Goal: Information Seeking & Learning: Check status

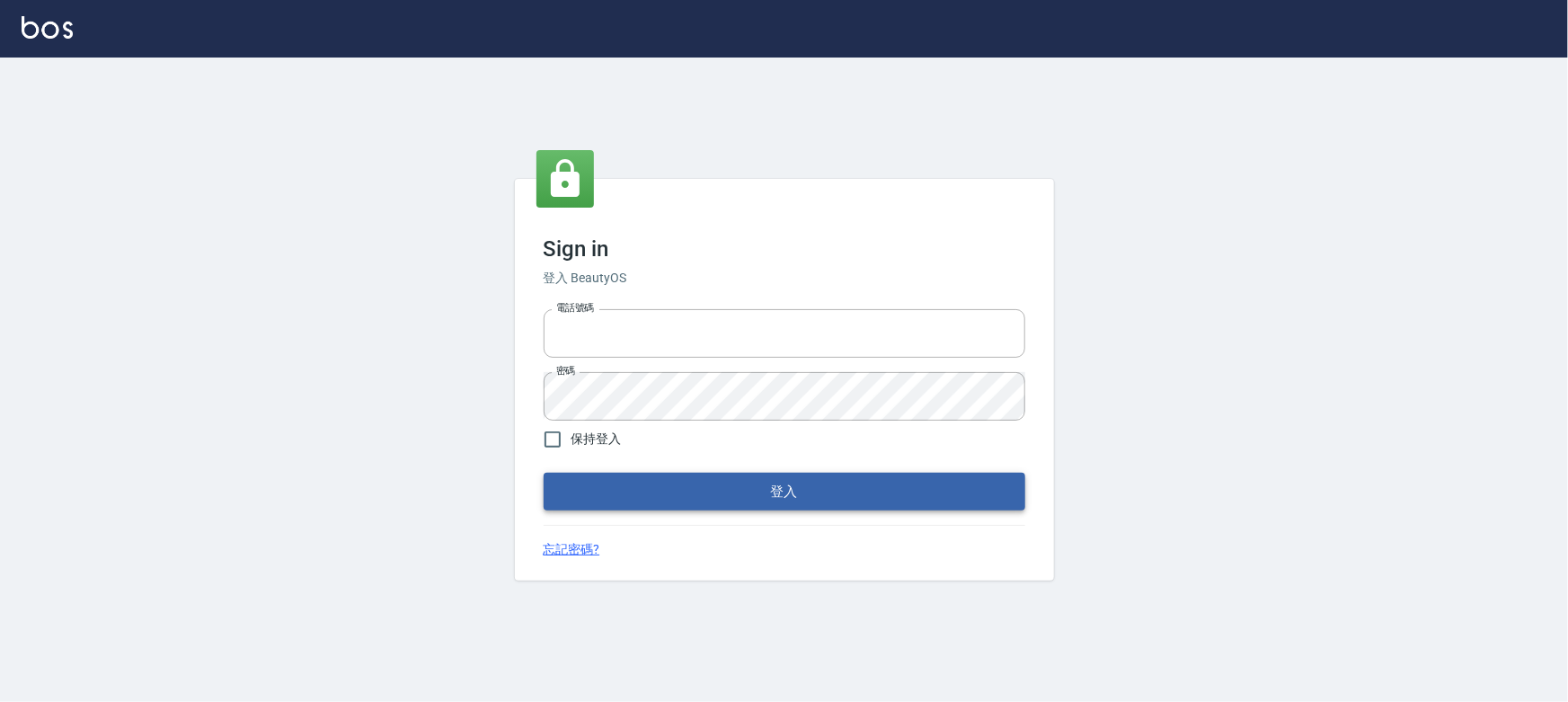
type input "0910967130"
click at [733, 495] on button "登入" at bounding box center [784, 492] width 482 height 38
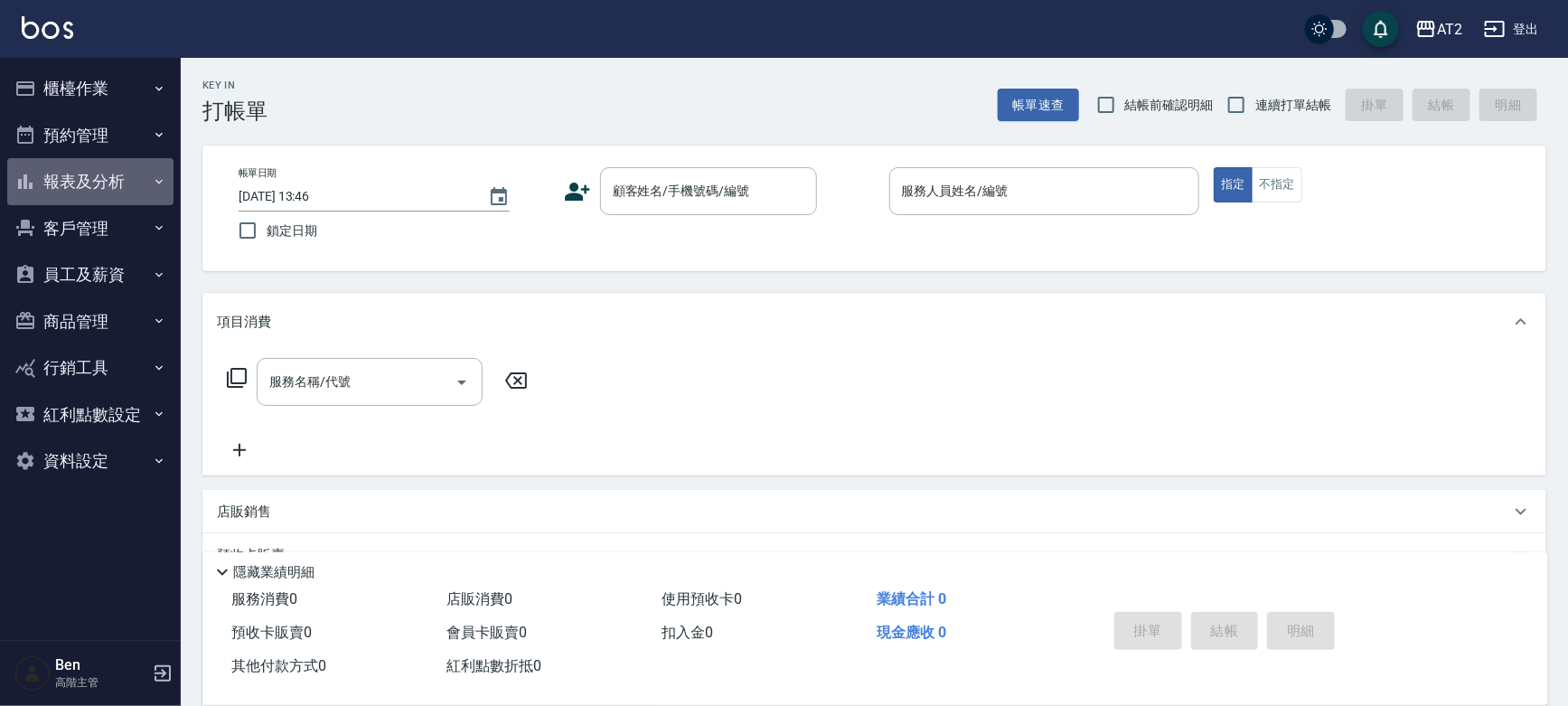
click at [95, 179] on button "報表及分析" at bounding box center [89, 182] width 166 height 47
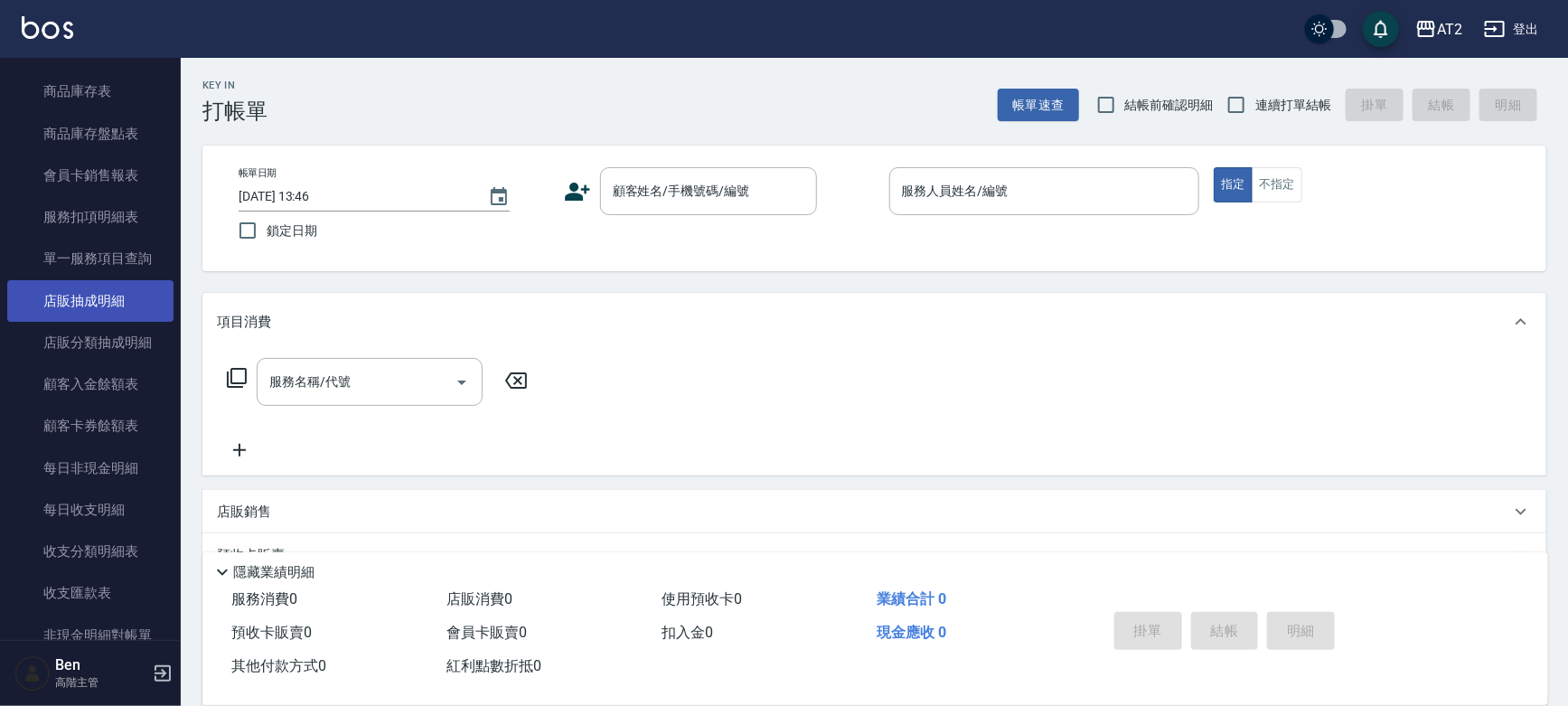
scroll to position [856, 0]
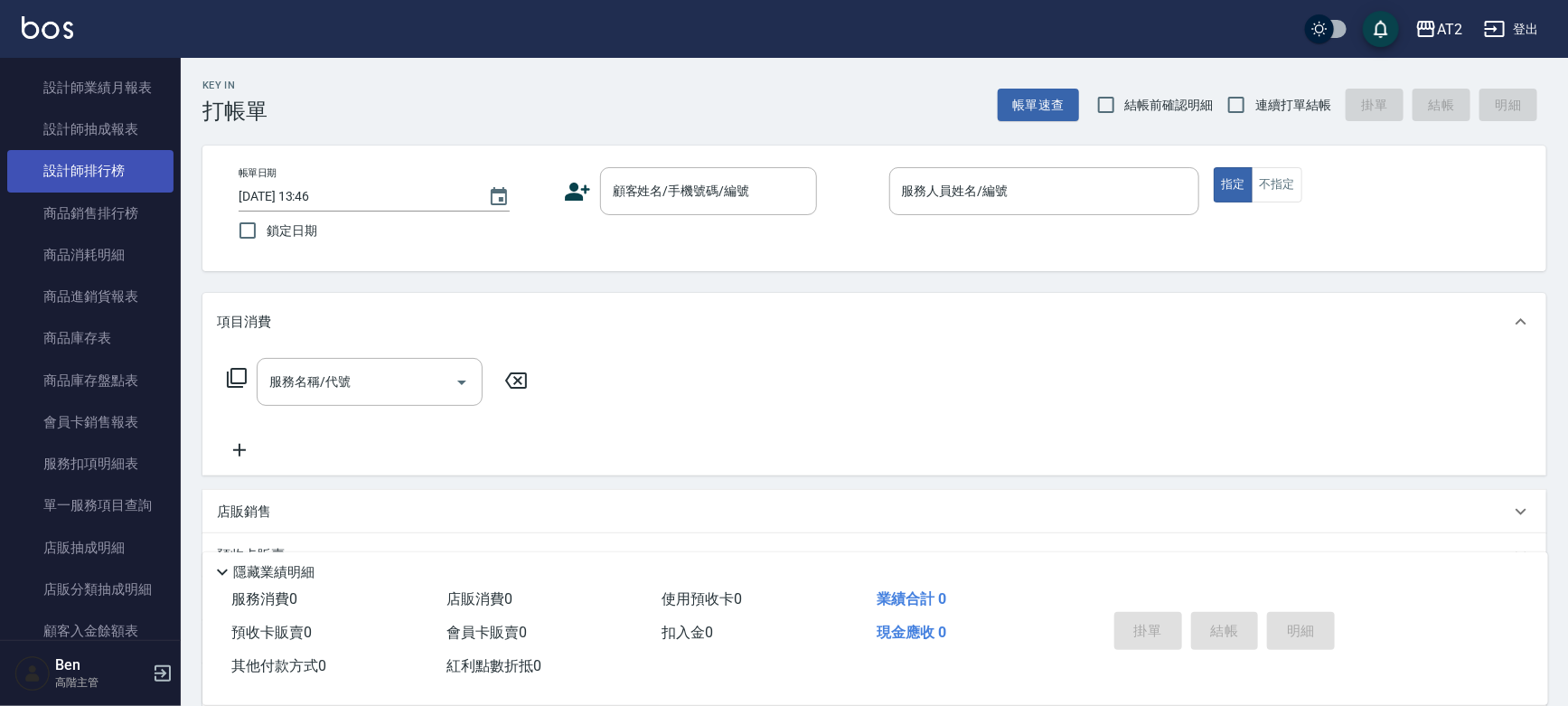
click at [95, 179] on link "設計師排行榜" at bounding box center [89, 171] width 166 height 41
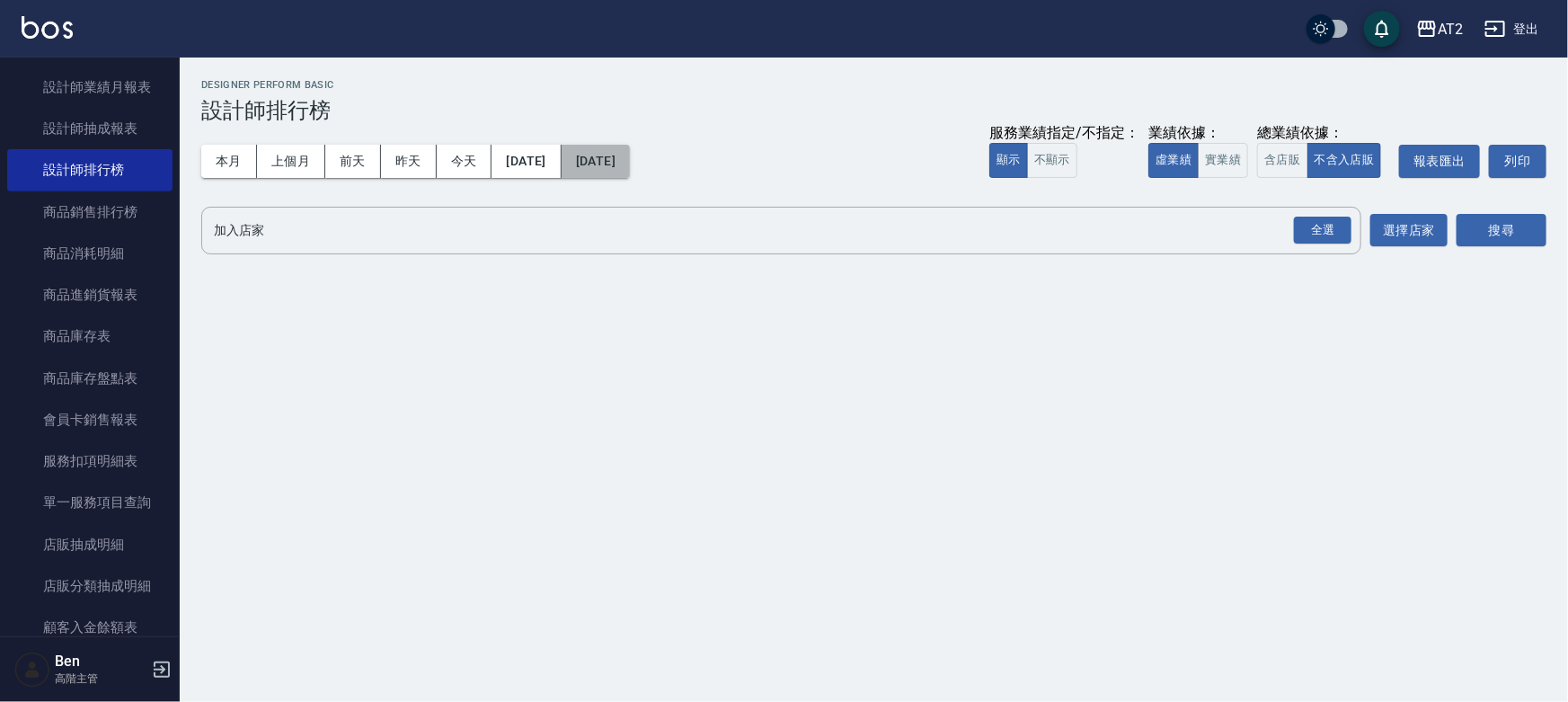
click at [631, 157] on button "[DATE]" at bounding box center [596, 161] width 68 height 33
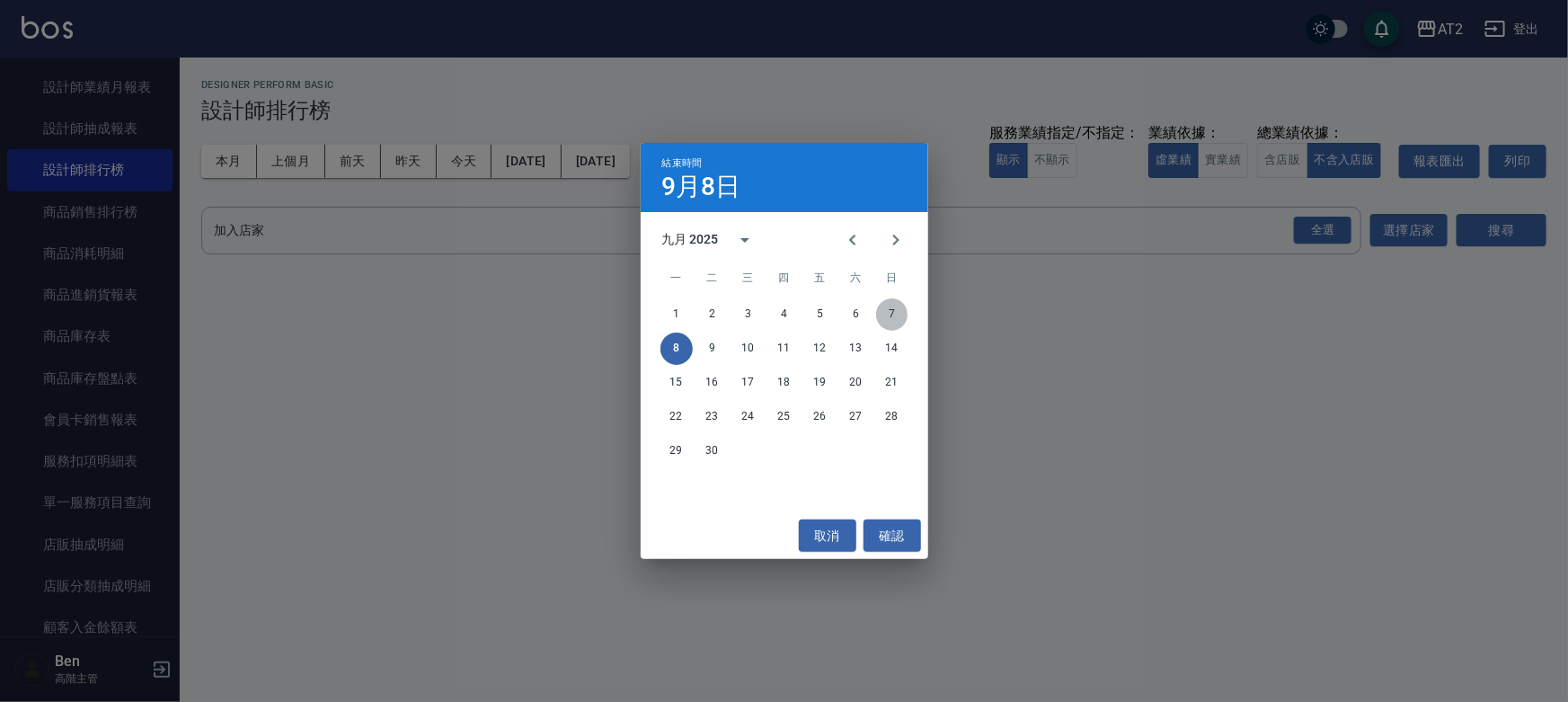
click at [889, 321] on button "7" at bounding box center [892, 314] width 32 height 32
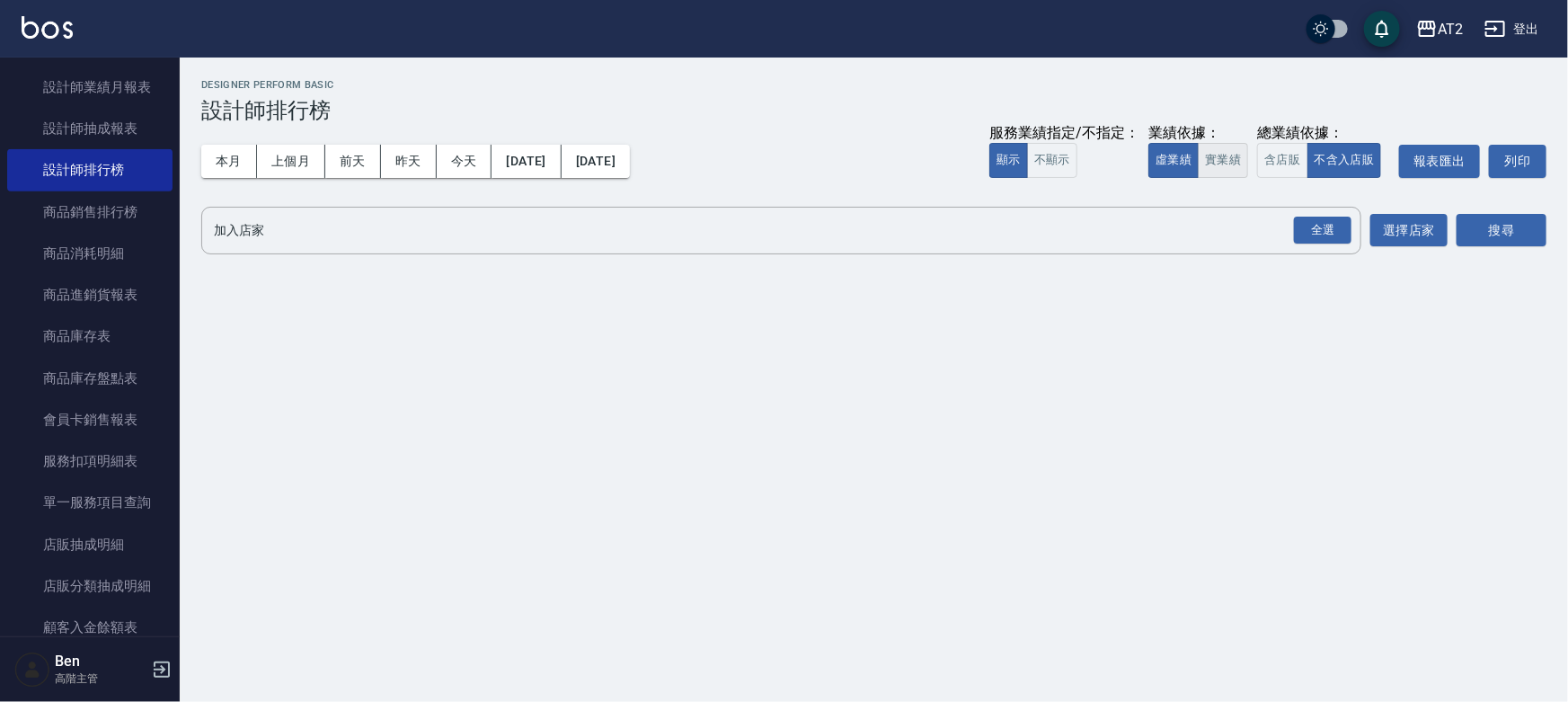
click at [1227, 165] on button "實業績" at bounding box center [1223, 160] width 50 height 35
click at [1405, 239] on button "選擇店家" at bounding box center [1409, 231] width 77 height 33
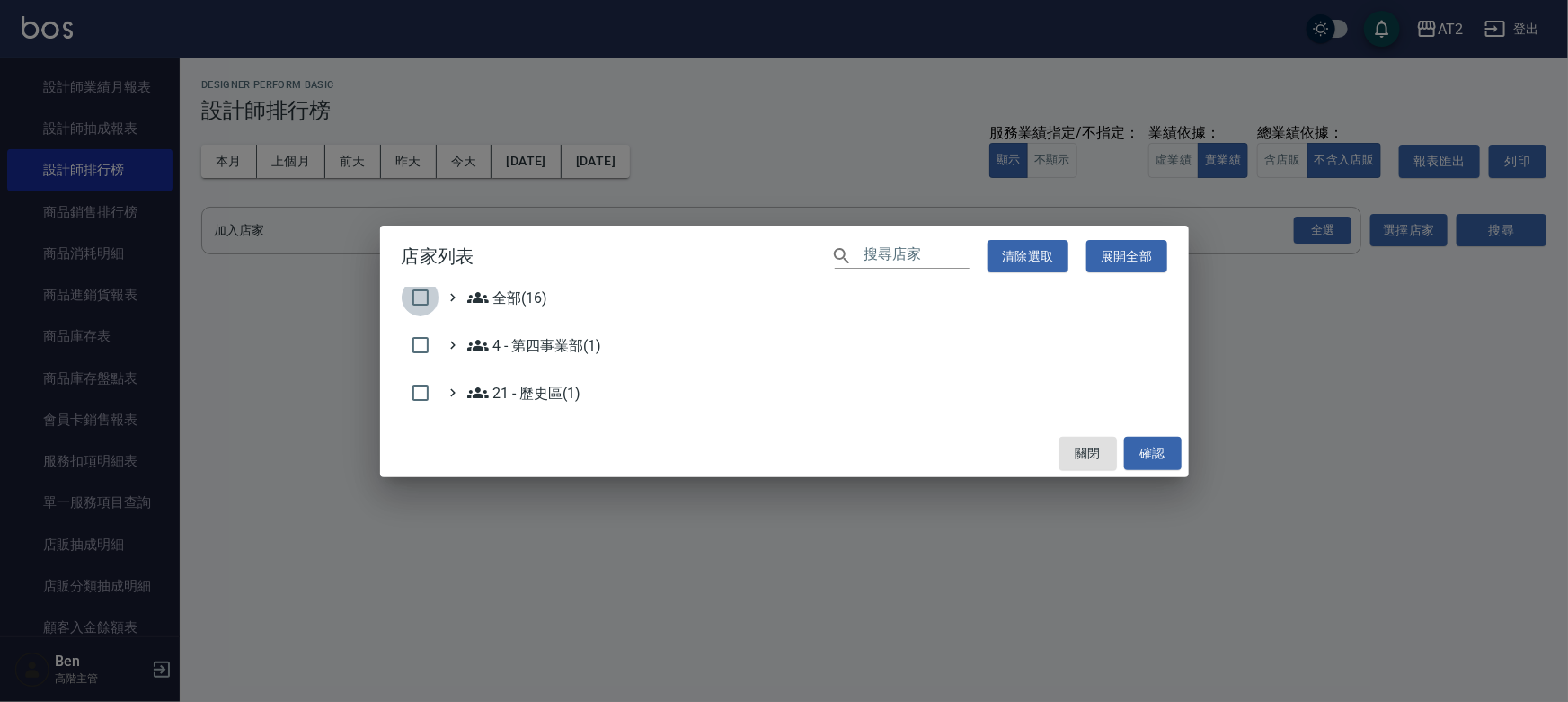
click at [416, 295] on input "checkbox" at bounding box center [420, 297] width 38 height 38
checkbox input "true"
click at [1155, 440] on button "確認" at bounding box center [1153, 454] width 58 height 33
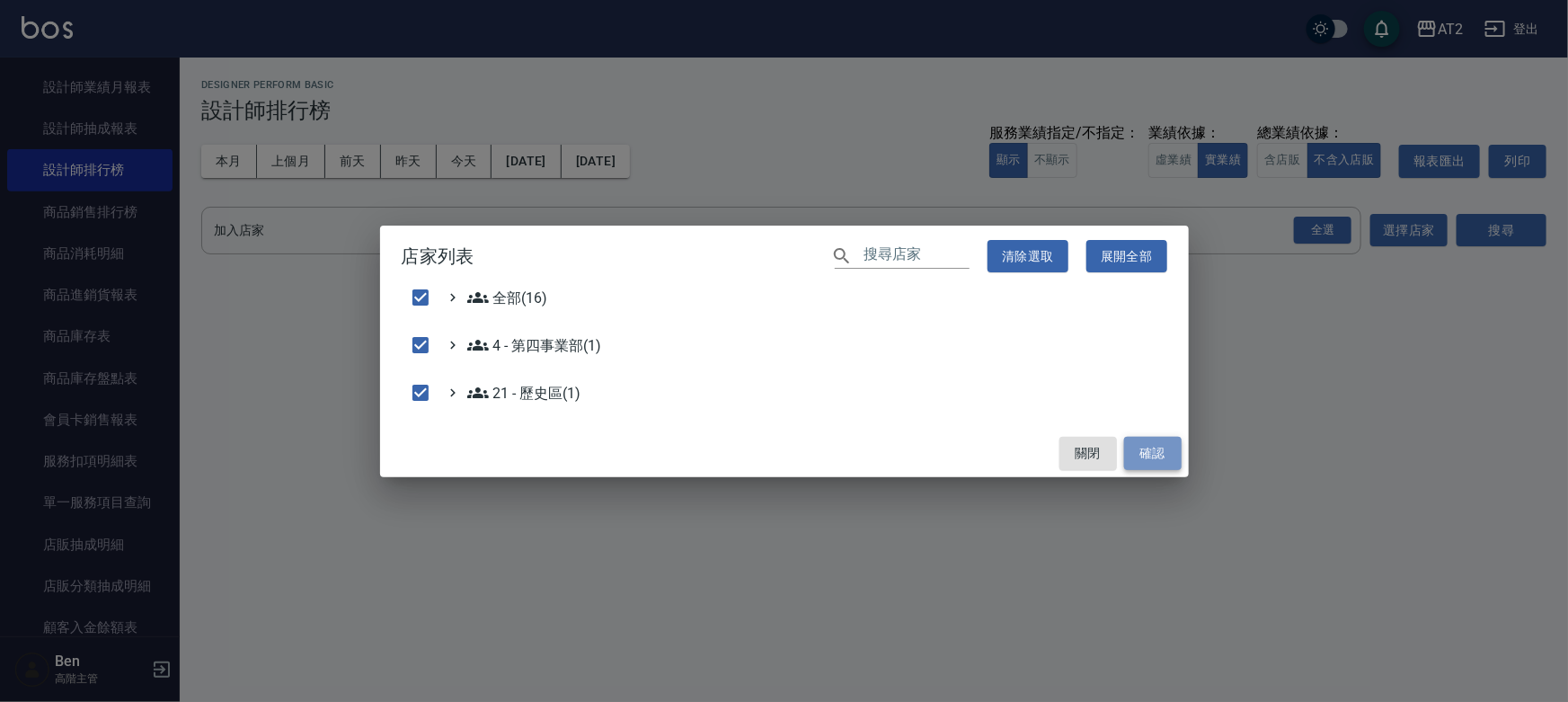
checkbox input "false"
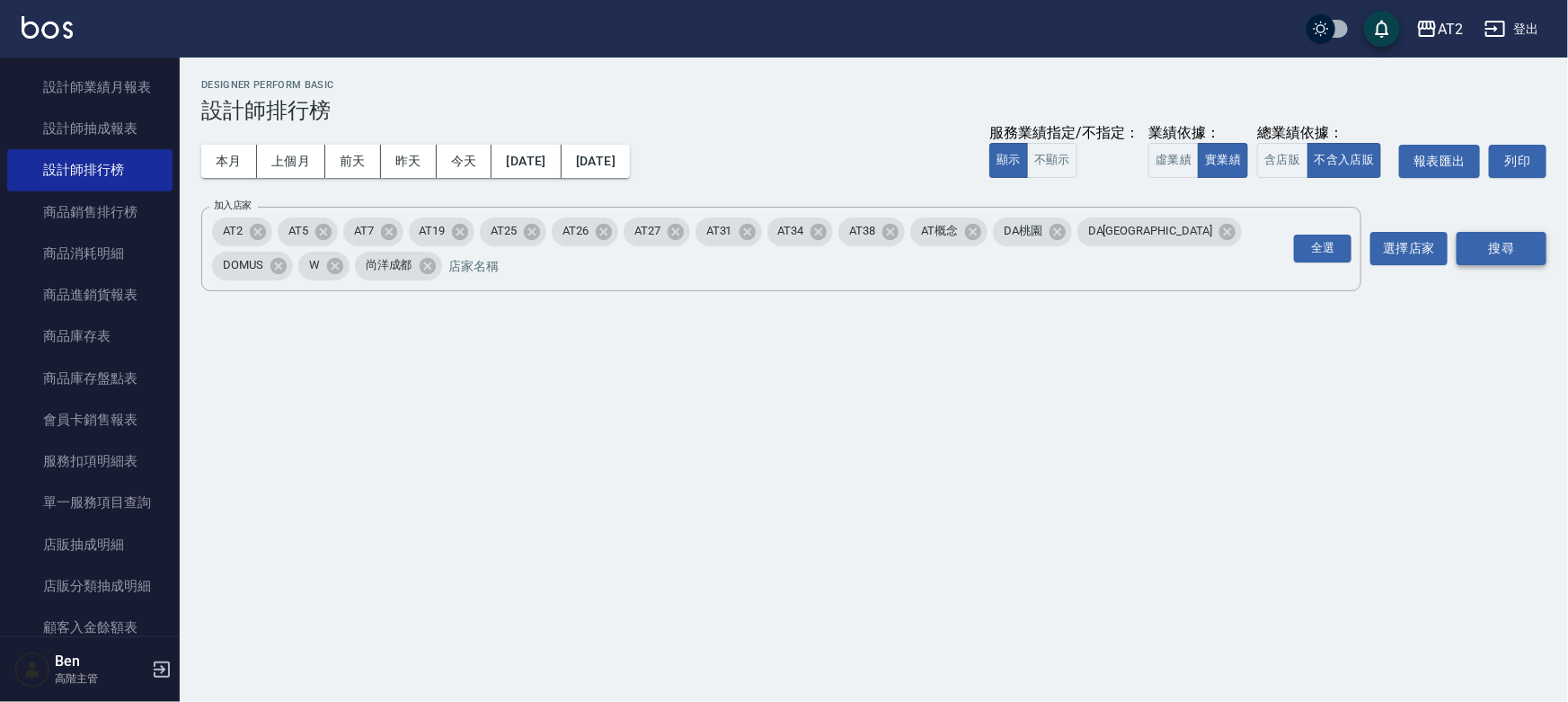
click at [1486, 245] on button "搜尋" at bounding box center [1502, 248] width 90 height 33
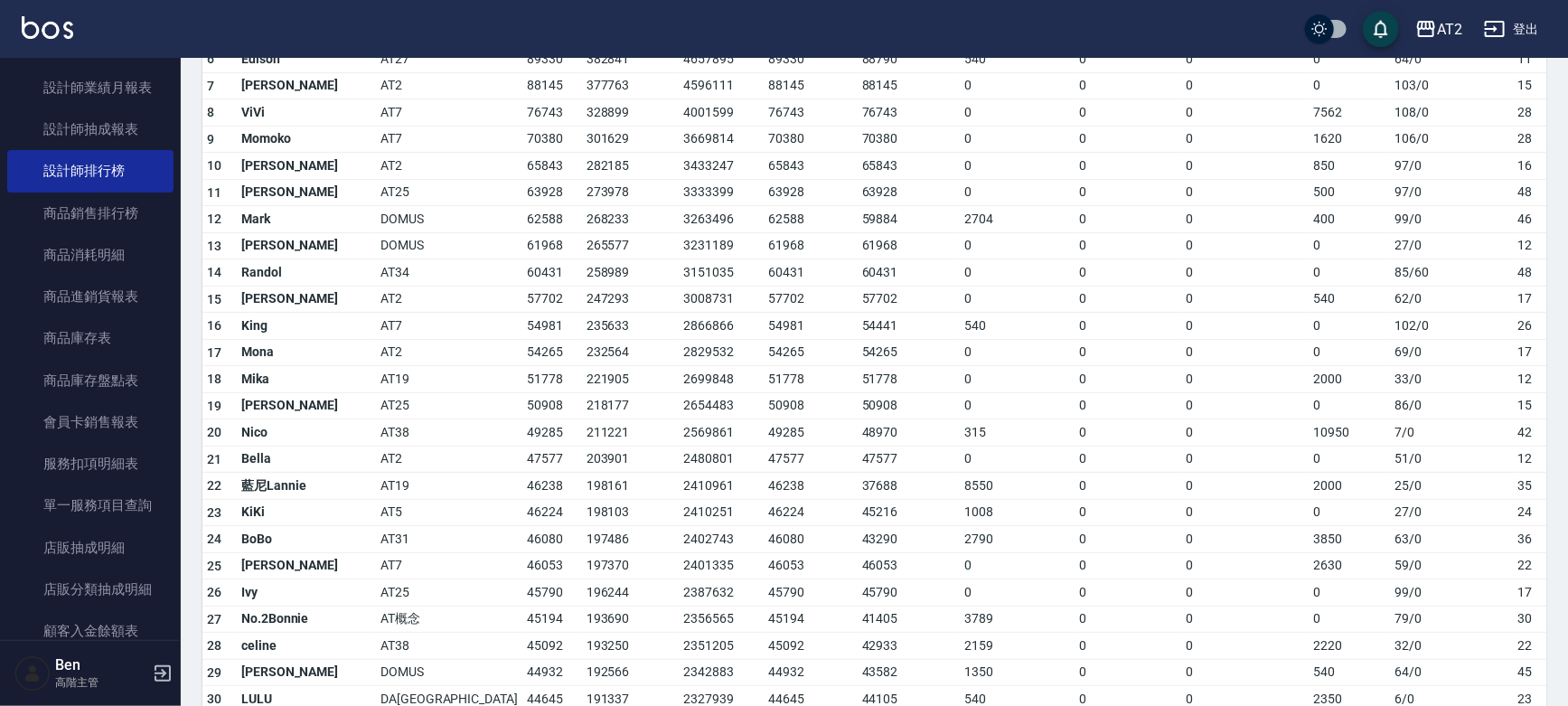
scroll to position [493, 0]
